Goal: Navigation & Orientation: Go to known website

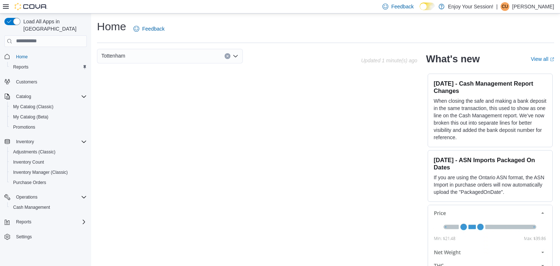
click at [529, 6] on p "Cameron Uquarhart" at bounding box center [534, 6] width 42 height 9
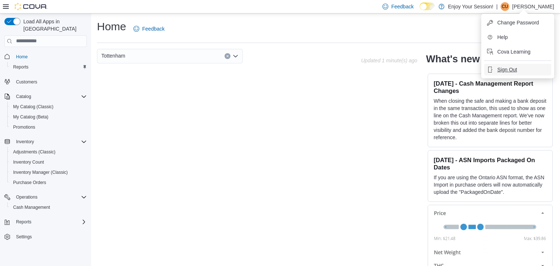
click at [510, 72] on span "Sign Out" at bounding box center [508, 69] width 20 height 7
